Goal: Check status: Check status

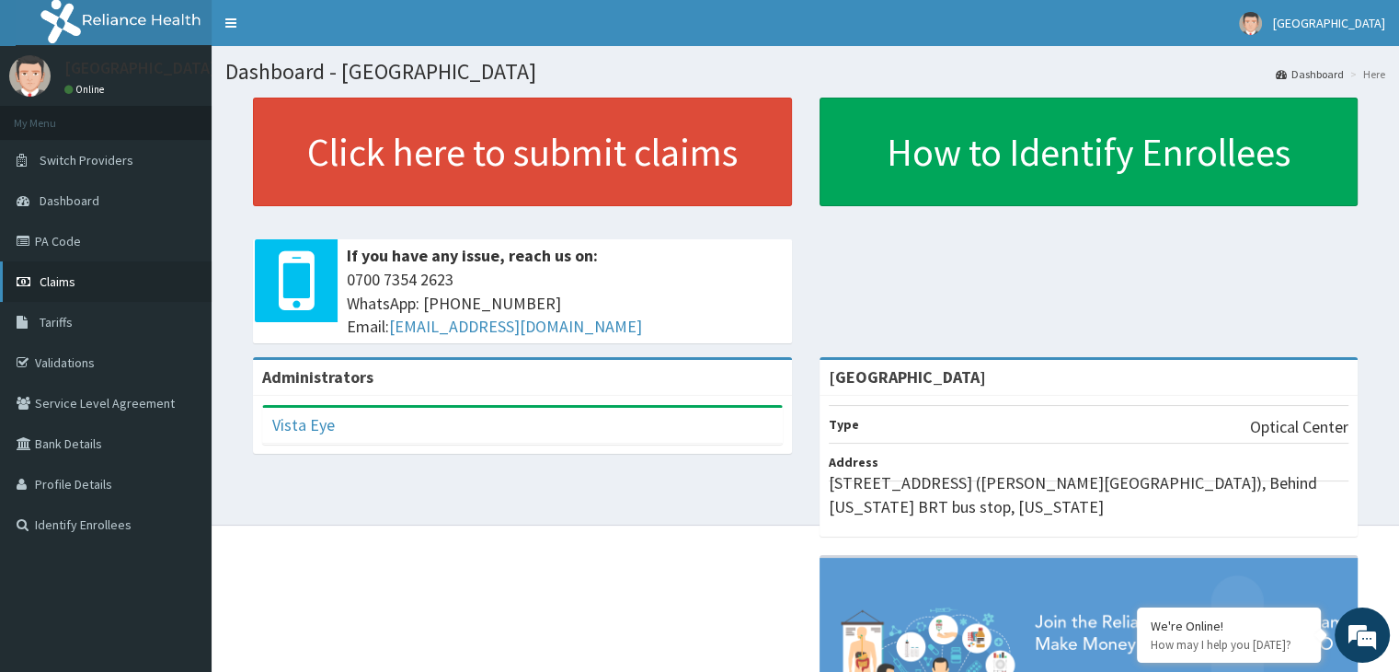
click at [80, 282] on link "Claims" at bounding box center [106, 281] width 212 height 40
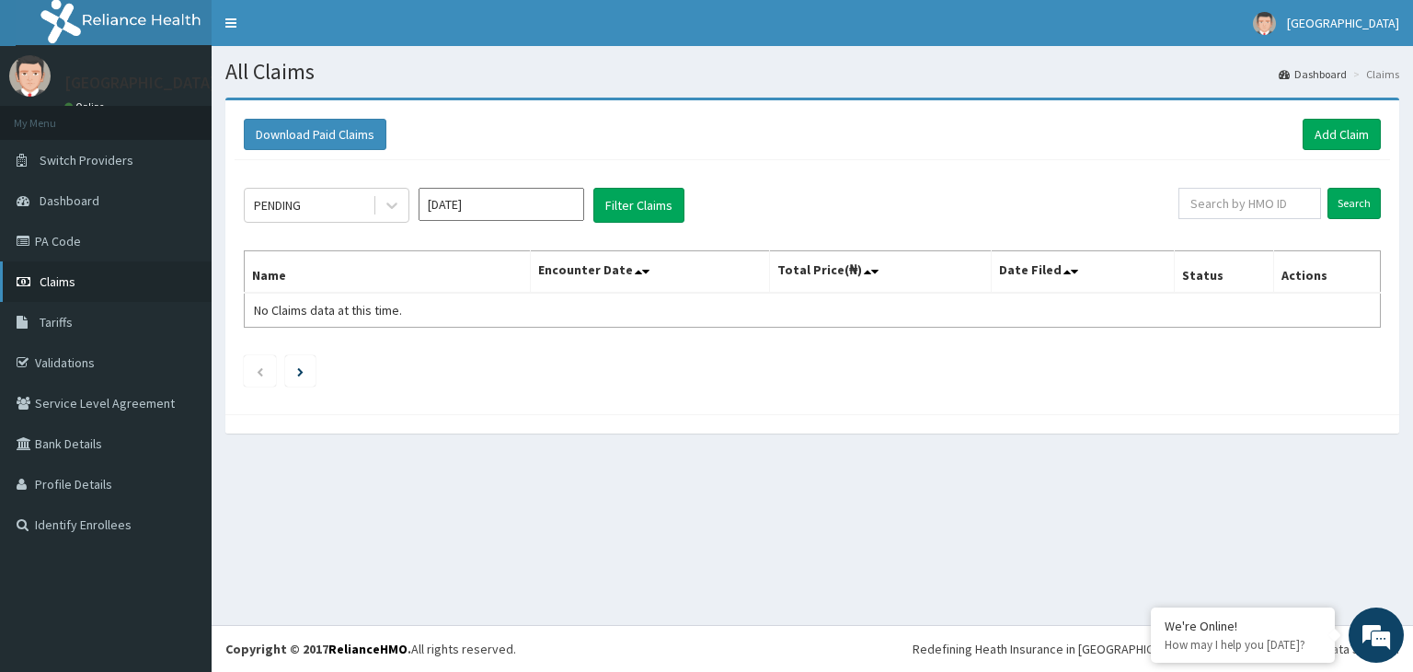
click at [79, 281] on link "Claims" at bounding box center [106, 281] width 212 height 40
click at [77, 244] on link "PA Code" at bounding box center [106, 241] width 212 height 40
click at [523, 200] on input "Sep 2025" at bounding box center [502, 204] width 166 height 33
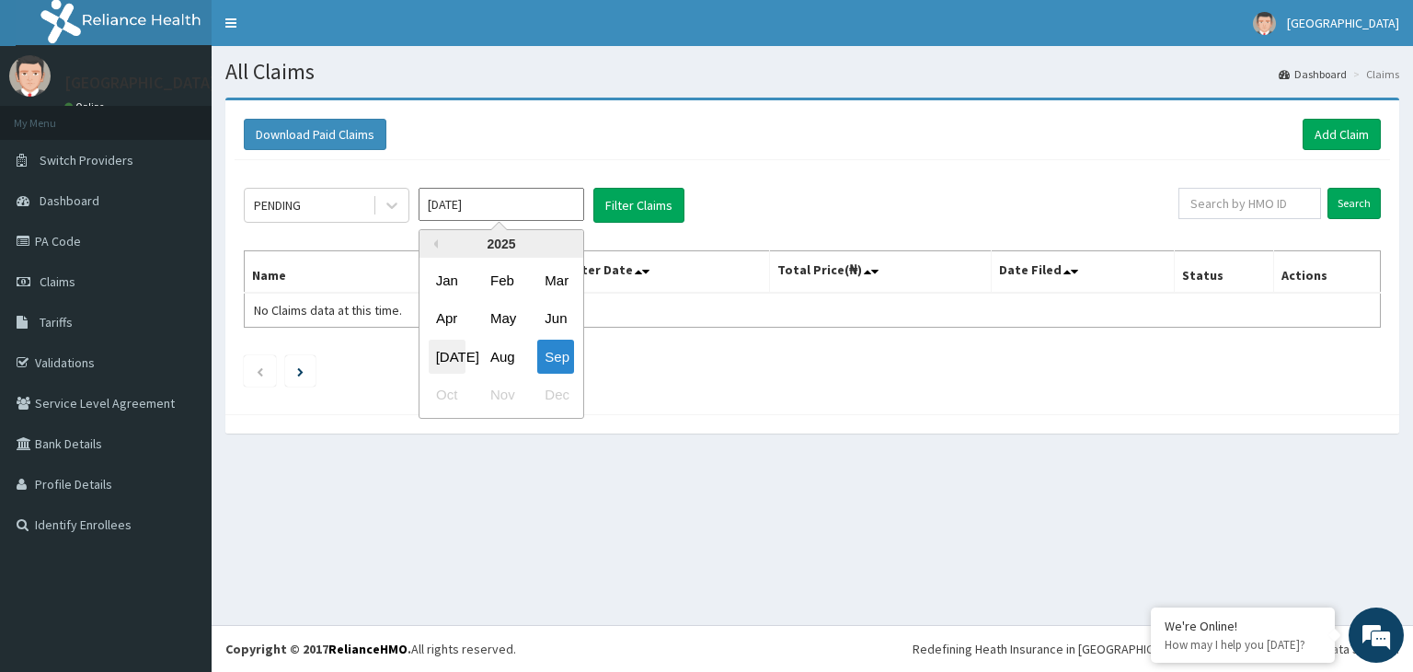
click at [437, 359] on div "Jul" at bounding box center [447, 356] width 37 height 34
type input "Jul 2025"
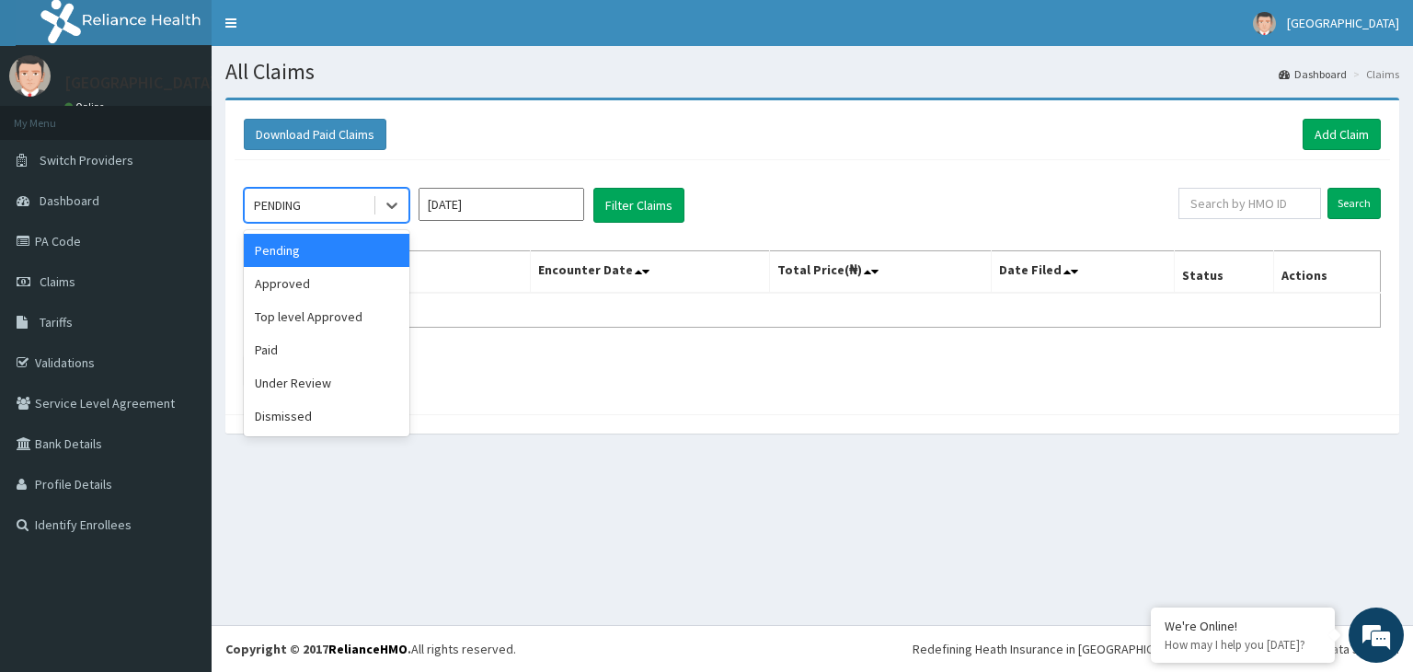
click at [372, 211] on div "PENDING" at bounding box center [309, 204] width 128 height 29
click at [328, 351] on div "Paid" at bounding box center [327, 349] width 166 height 33
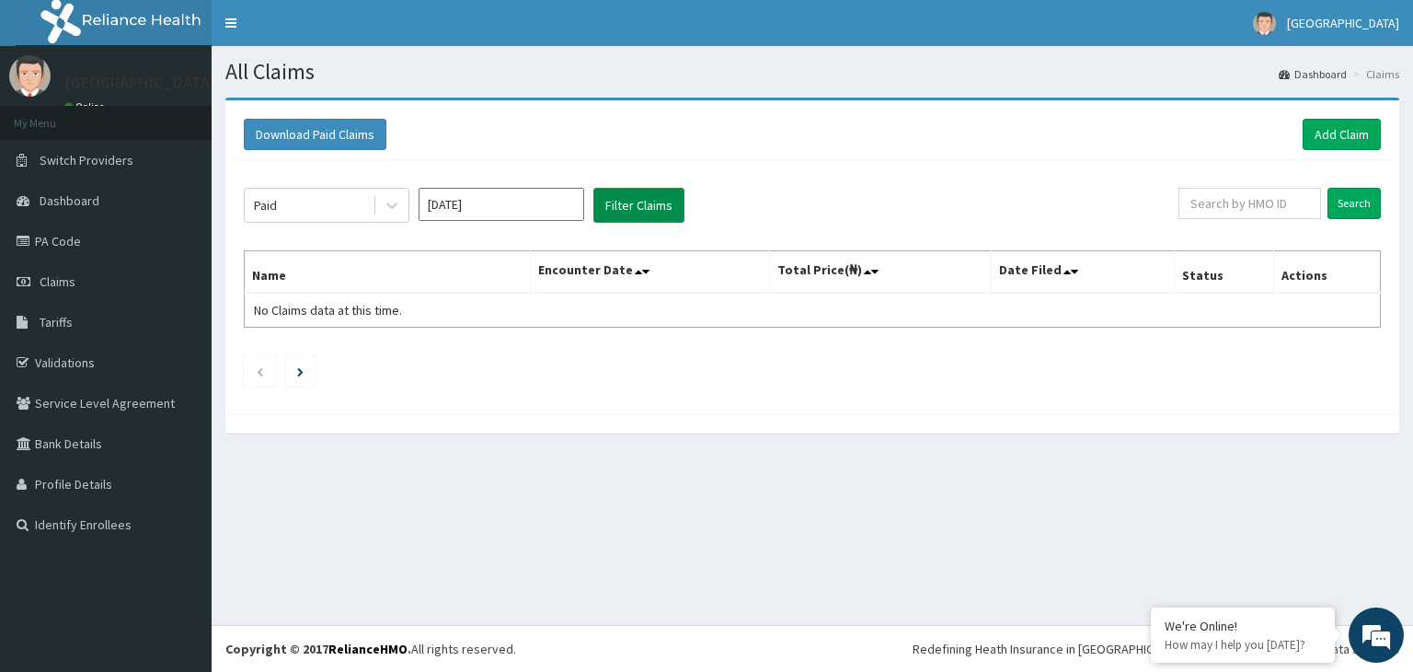
click at [629, 205] on button "Filter Claims" at bounding box center [638, 205] width 91 height 35
